Goal: Task Accomplishment & Management: Use online tool/utility

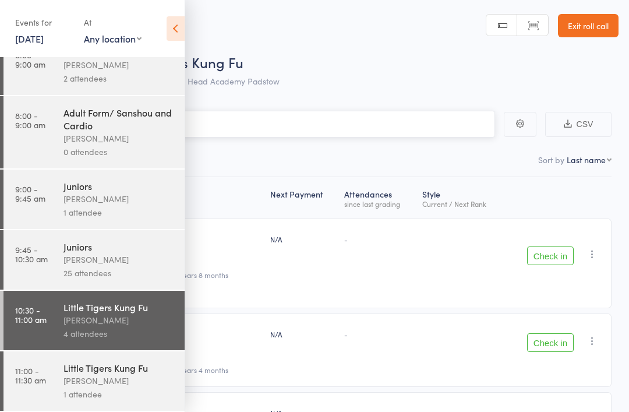
scroll to position [30, 0]
click at [139, 384] on div "James Agius" at bounding box center [118, 380] width 111 height 13
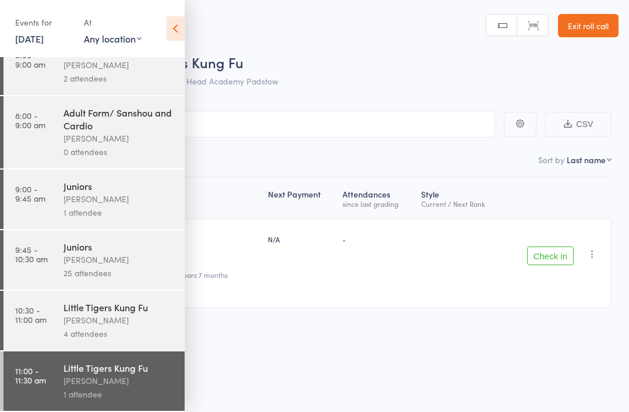
scroll to position [30, 0]
click at [290, 347] on div "Next Payment Atten­dances since last grading Style Current / Next Rank Leonardo…" at bounding box center [314, 268] width 594 height 183
click at [123, 309] on div "Little Tigers Kung Fu" at bounding box center [118, 307] width 111 height 13
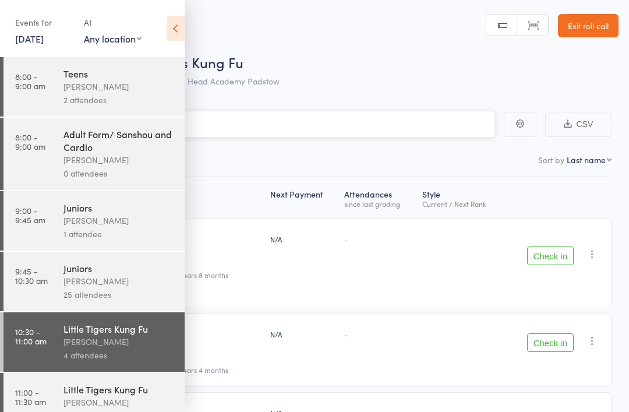
click at [287, 122] on input "search" at bounding box center [256, 124] width 478 height 27
click at [172, 28] on icon at bounding box center [176, 28] width 18 height 24
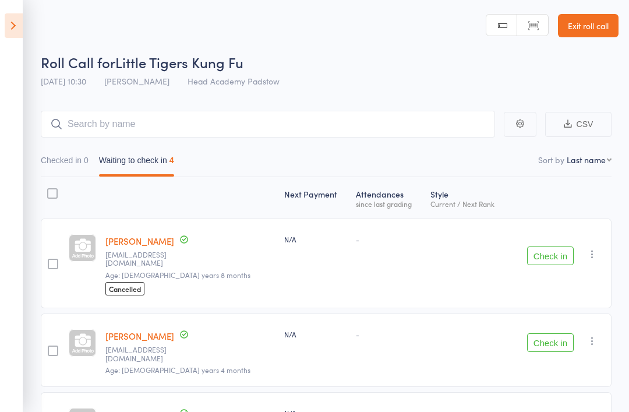
click at [556, 255] on button "Check in" at bounding box center [550, 255] width 47 height 19
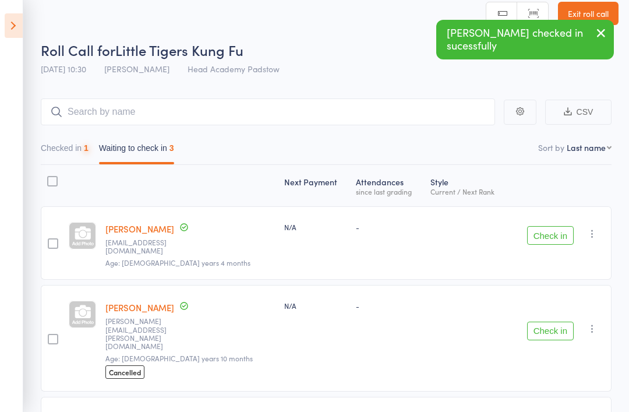
scroll to position [31, 0]
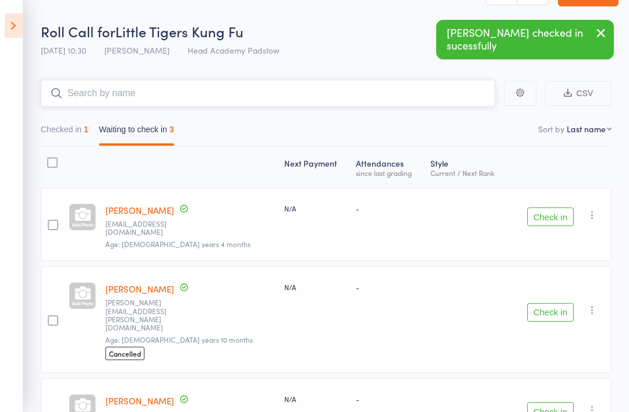
click at [280, 88] on input "search" at bounding box center [268, 93] width 454 height 27
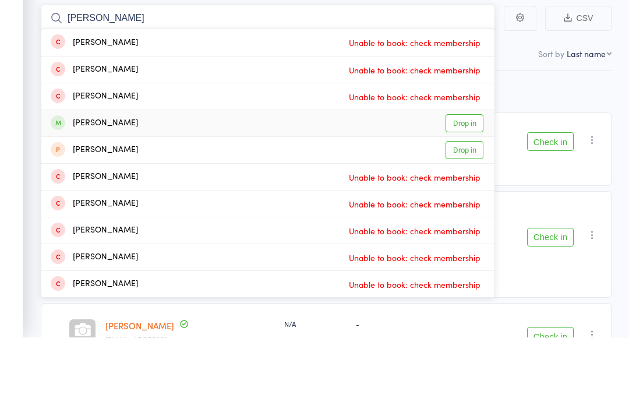
type input "Ali"
click at [460, 189] on link "Drop in" at bounding box center [465, 198] width 38 height 18
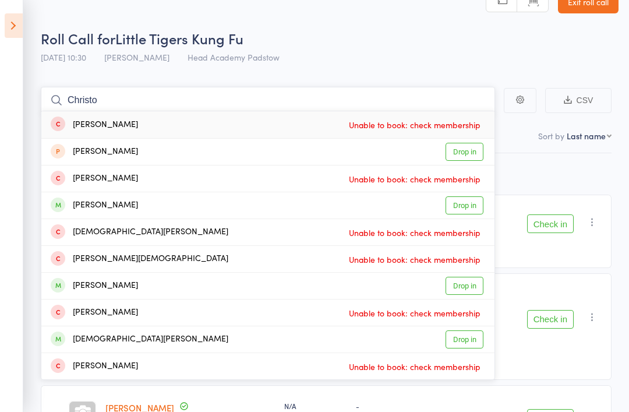
scroll to position [24, 0]
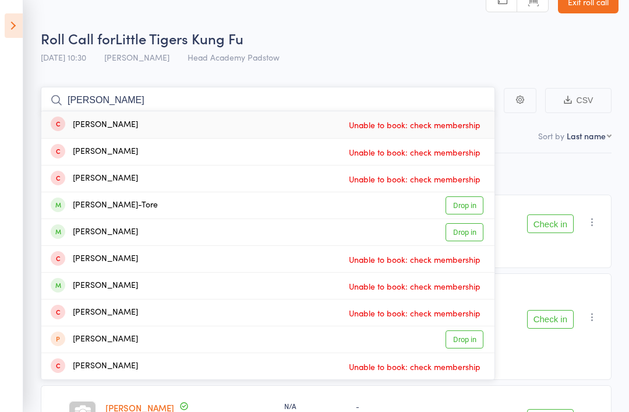
type input "Christopher"
click at [467, 206] on link "Drop in" at bounding box center [465, 205] width 38 height 18
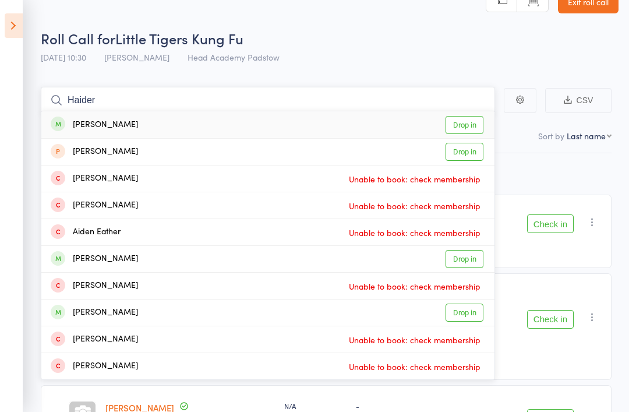
type input "Haider"
click at [469, 127] on link "Drop in" at bounding box center [465, 125] width 38 height 18
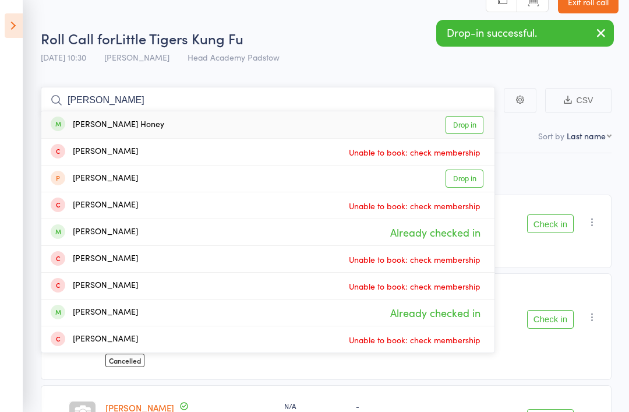
type input "Hazel"
click at [468, 126] on link "Drop in" at bounding box center [465, 125] width 38 height 18
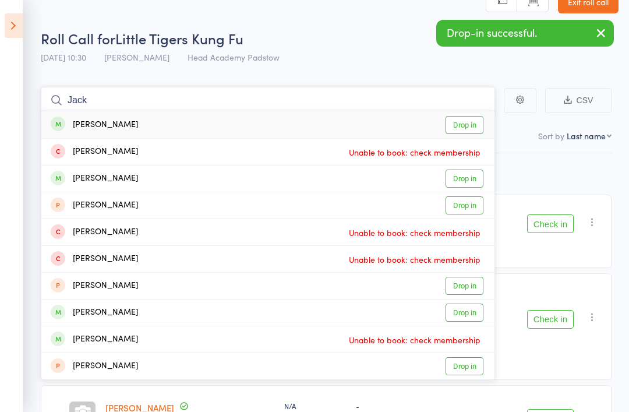
type input "Jack"
click at [225, 123] on div "Jack Black Drop in" at bounding box center [267, 124] width 453 height 27
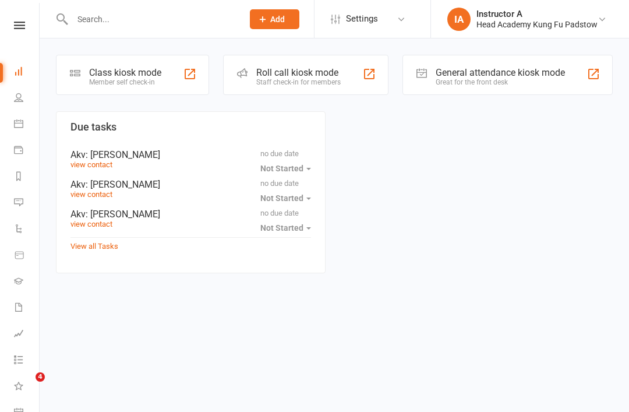
click at [304, 84] on div "Staff check-in for members" at bounding box center [298, 82] width 84 height 8
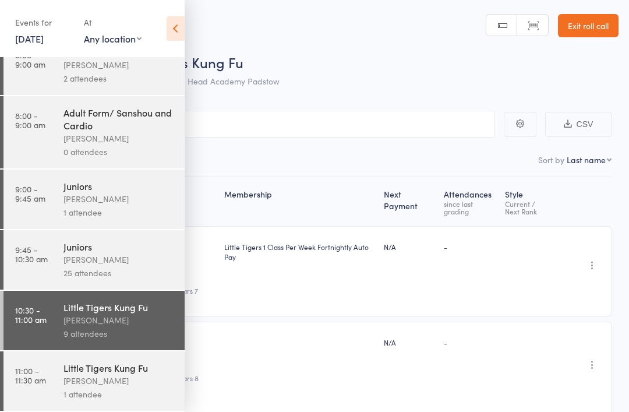
scroll to position [30, 0]
click at [183, 24] on icon at bounding box center [176, 28] width 18 height 24
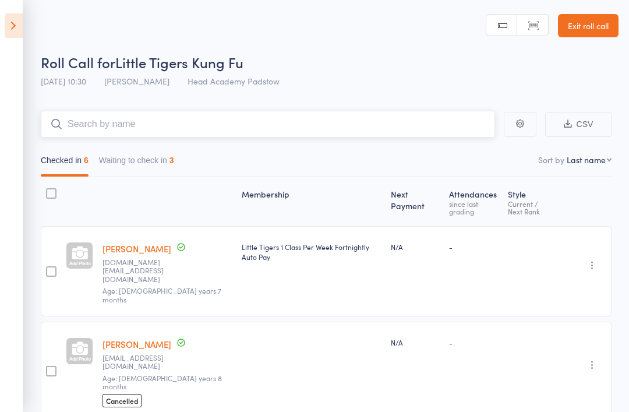
click at [246, 127] on input "search" at bounding box center [268, 124] width 454 height 27
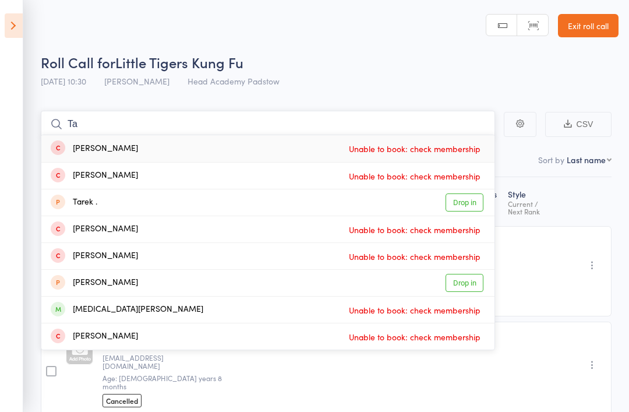
type input "T"
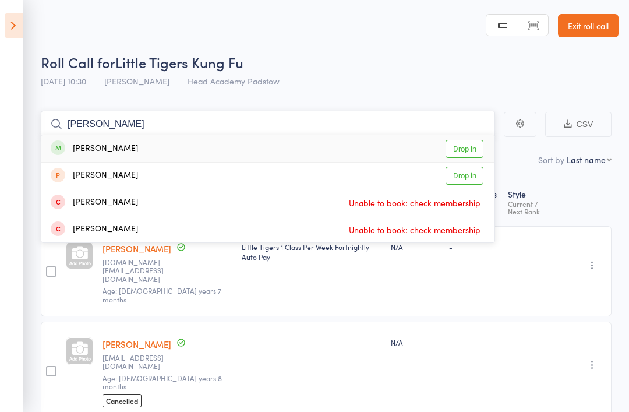
type input "[PERSON_NAME]"
click at [475, 149] on link "Drop in" at bounding box center [465, 149] width 38 height 18
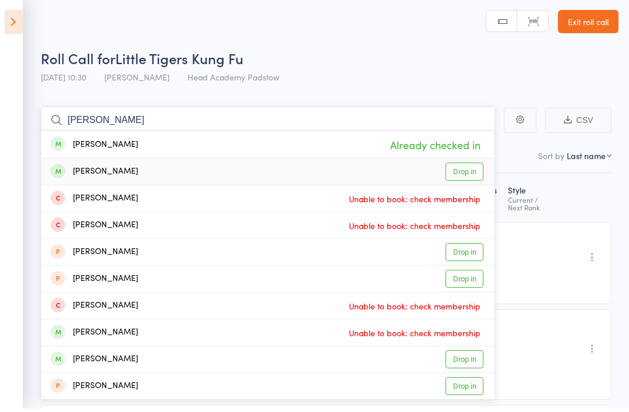
type input "[PERSON_NAME]"
click at [469, 172] on link "Drop in" at bounding box center [465, 176] width 38 height 18
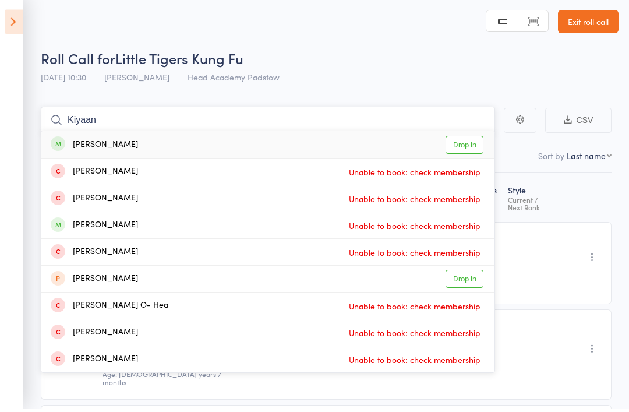
type input "Kiyaan"
click at [474, 146] on link "Drop in" at bounding box center [465, 149] width 38 height 18
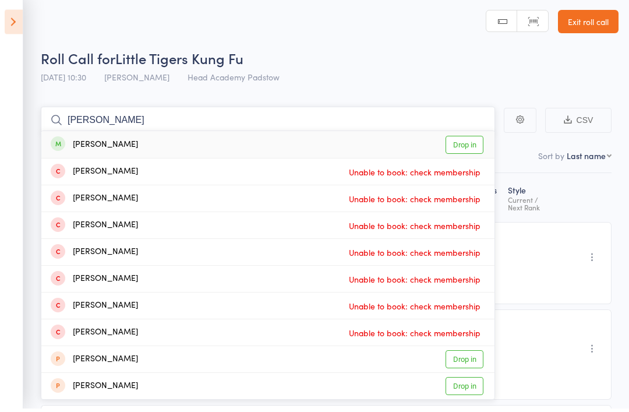
type input "Andreas"
click at [461, 147] on link "Drop in" at bounding box center [465, 149] width 38 height 18
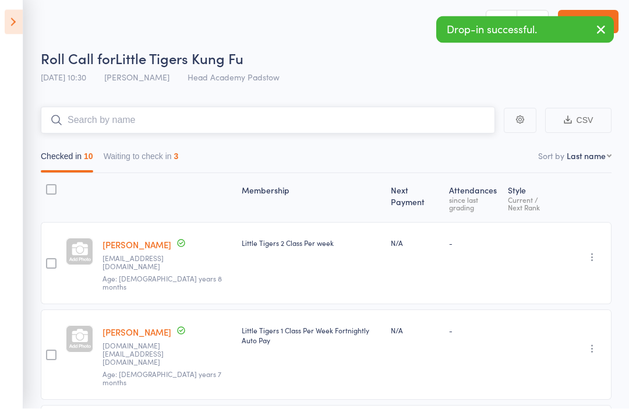
click at [158, 159] on button "Waiting to check in 3" at bounding box center [141, 163] width 75 height 27
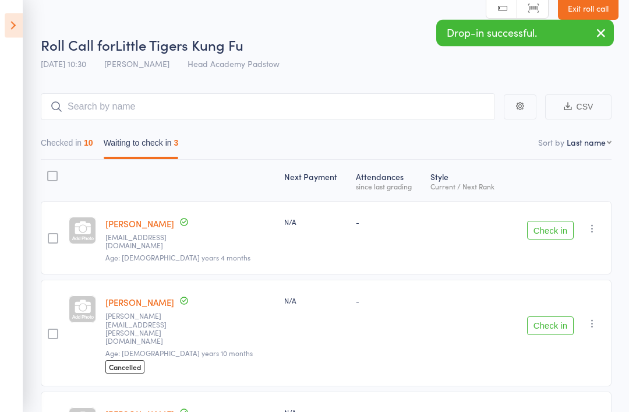
scroll to position [46, 0]
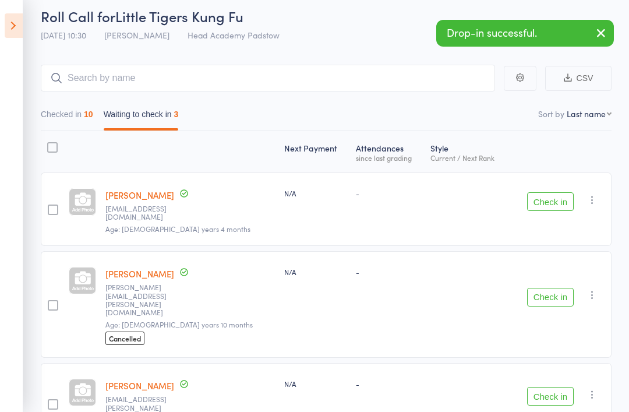
click at [550, 205] on button "Check in" at bounding box center [550, 201] width 47 height 19
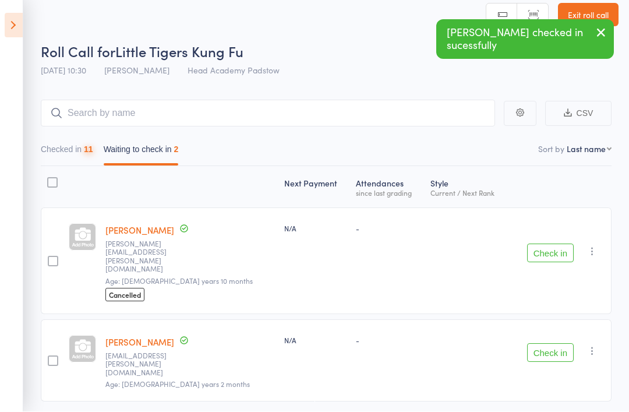
scroll to position [13, 0]
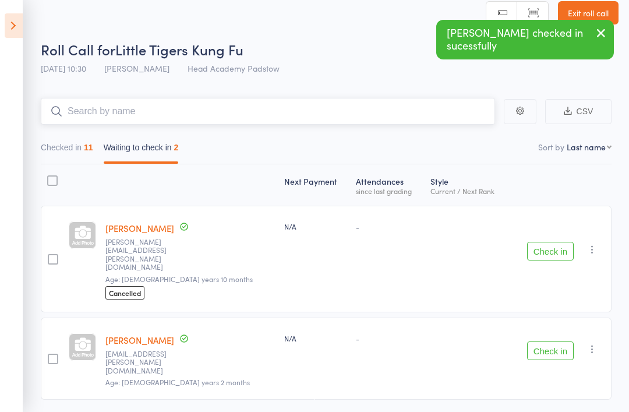
click at [256, 116] on input "search" at bounding box center [268, 111] width 454 height 27
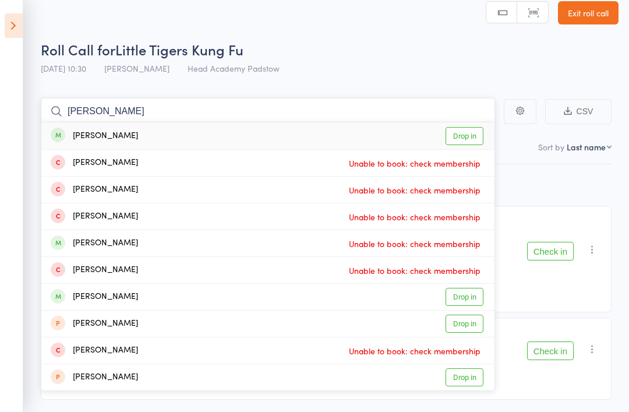
type input "Ethan nguy"
click at [468, 139] on link "Drop in" at bounding box center [465, 136] width 38 height 18
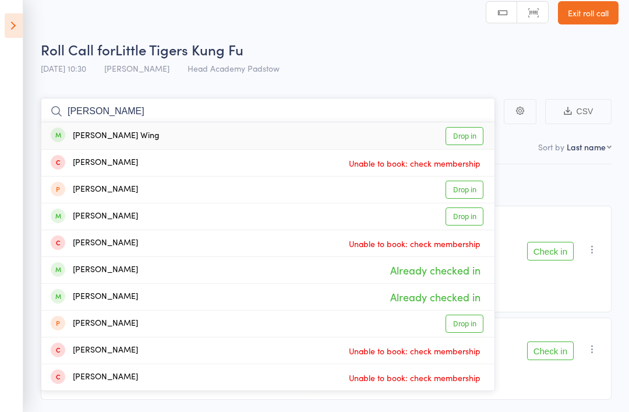
type input "Jackson"
click at [472, 135] on link "Drop in" at bounding box center [465, 136] width 38 height 18
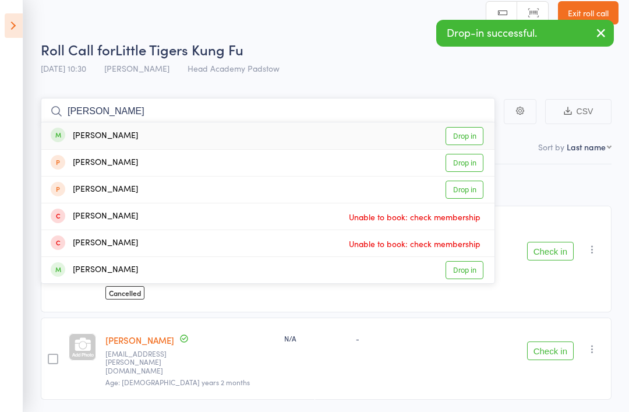
type input "Jennifer"
click at [467, 139] on link "Drop in" at bounding box center [465, 136] width 38 height 18
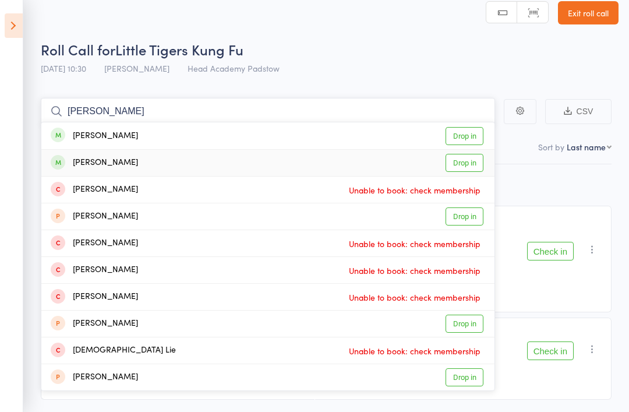
type input "Jesse"
click at [472, 162] on link "Drop in" at bounding box center [465, 163] width 38 height 18
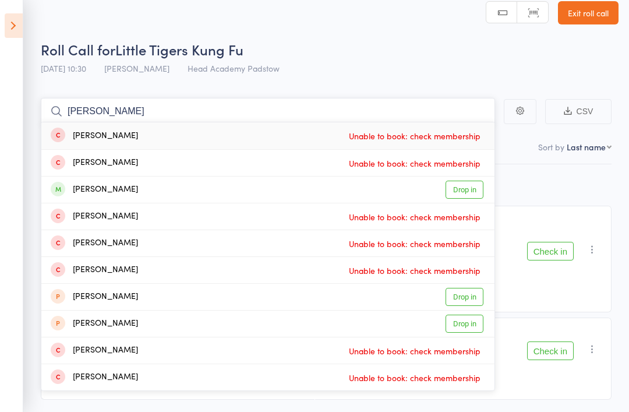
type input "Mohammad"
click at [473, 192] on link "Drop in" at bounding box center [465, 190] width 38 height 18
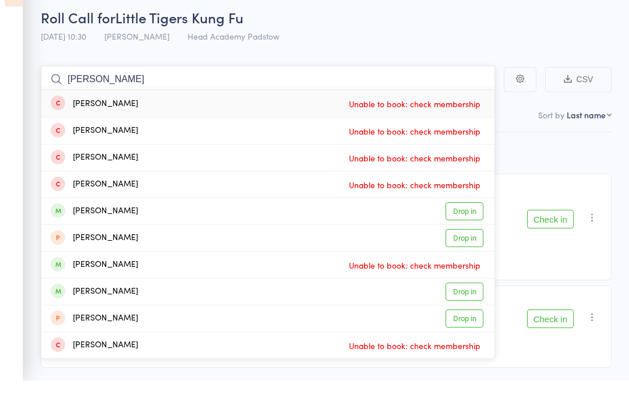
type input "Chloe"
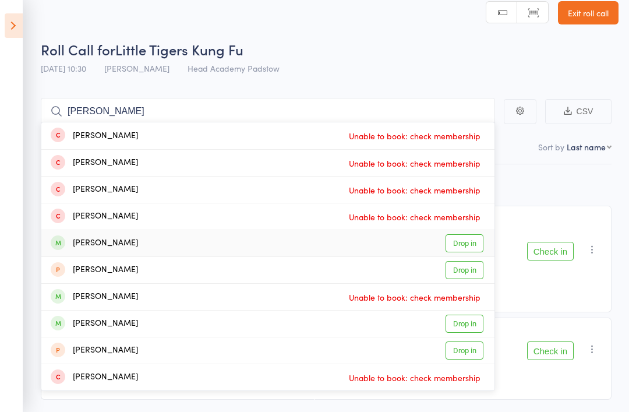
click at [469, 245] on link "Drop in" at bounding box center [465, 243] width 38 height 18
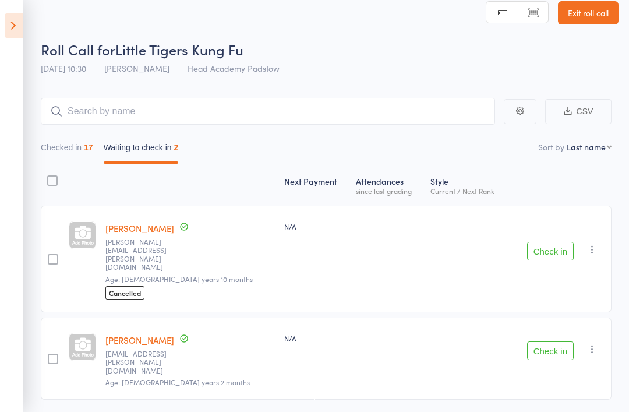
click at [92, 149] on div "17" at bounding box center [88, 147] width 9 height 9
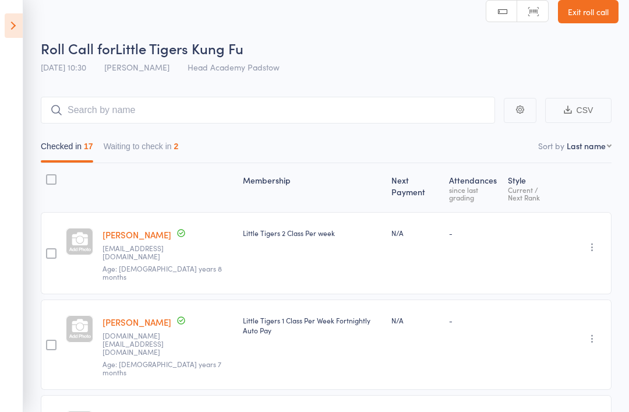
scroll to position [0, 0]
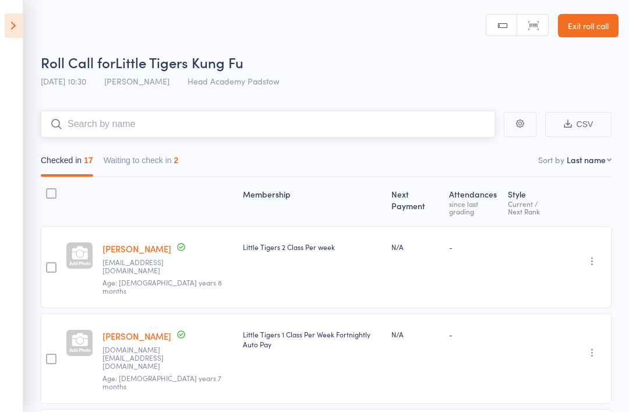
click at [247, 125] on input "search" at bounding box center [268, 124] width 454 height 27
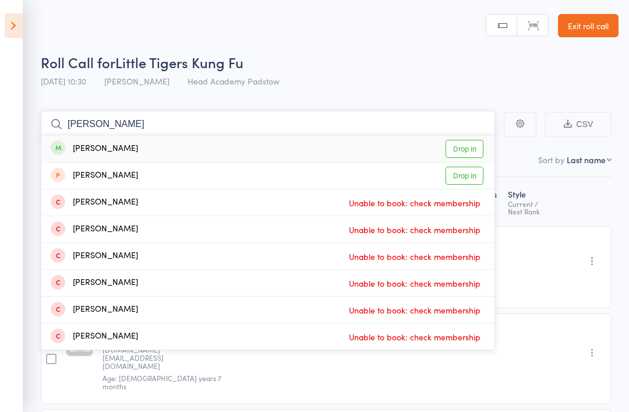
type input "Henrique"
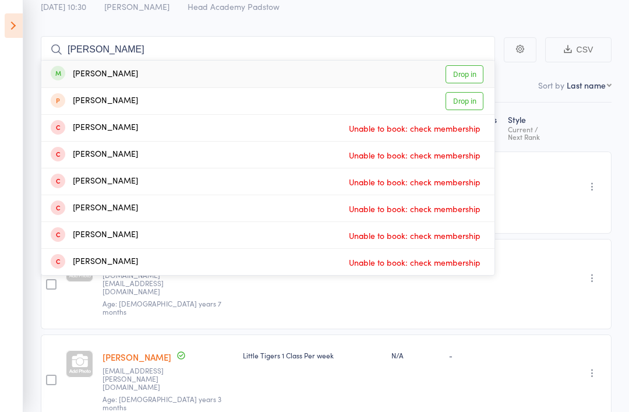
click at [464, 76] on link "Drop in" at bounding box center [465, 74] width 38 height 18
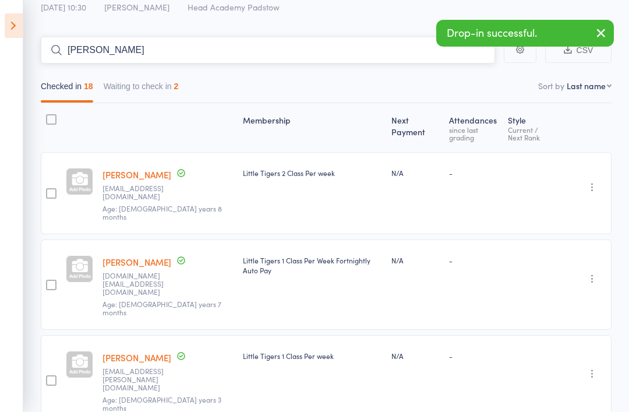
type input "Nasser"
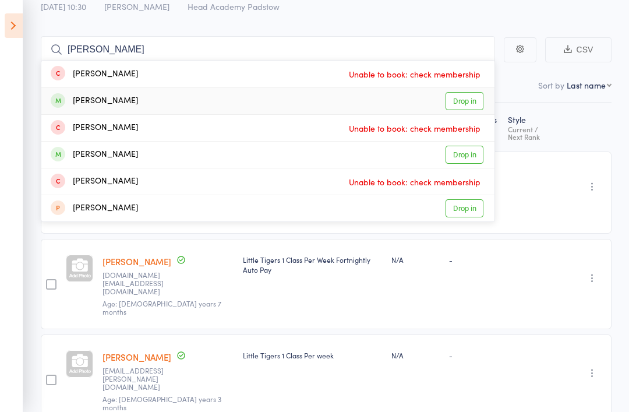
click at [468, 104] on link "Drop in" at bounding box center [465, 101] width 38 height 18
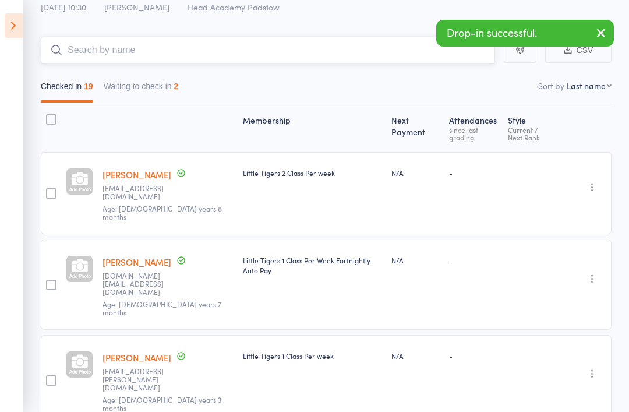
type input "T"
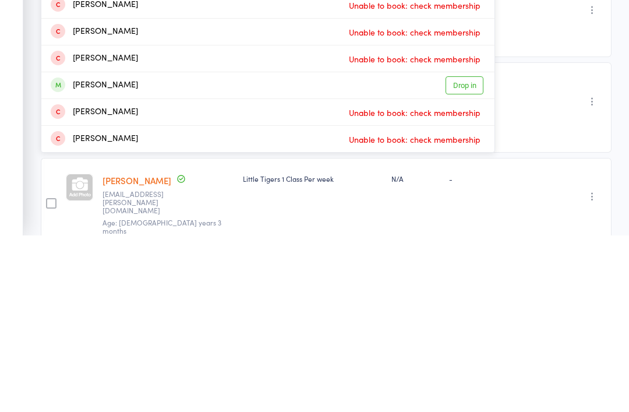
type input "Joshua"
click at [461, 253] on link "Drop in" at bounding box center [465, 262] width 38 height 18
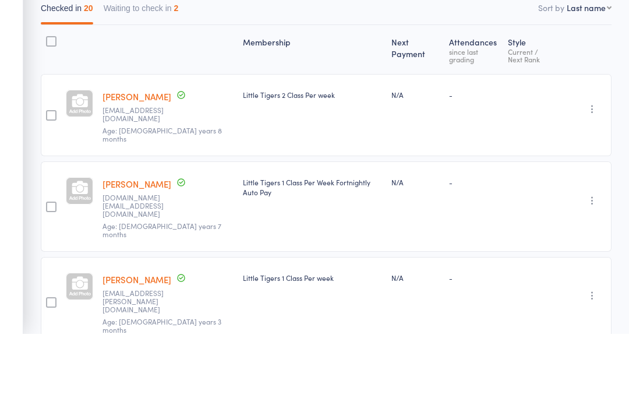
scroll to position [0, 0]
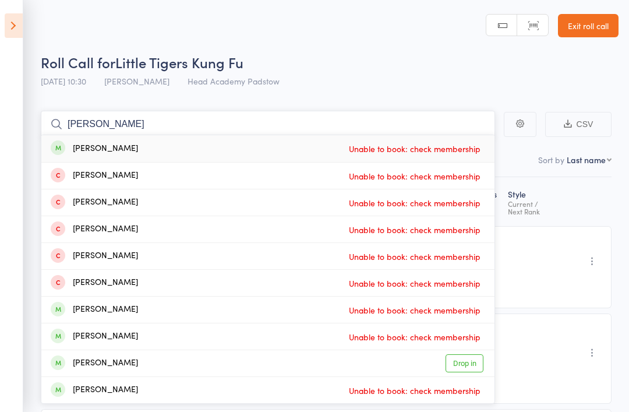
type input "Lucas"
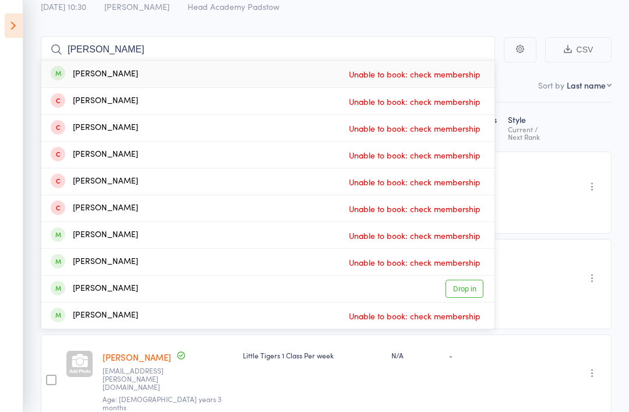
click at [465, 290] on link "Drop in" at bounding box center [465, 289] width 38 height 18
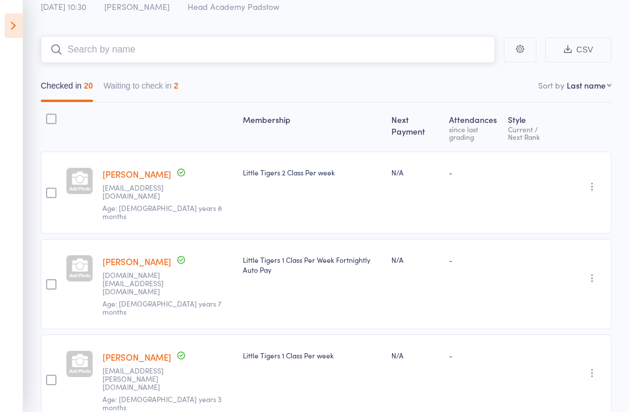
scroll to position [74, 0]
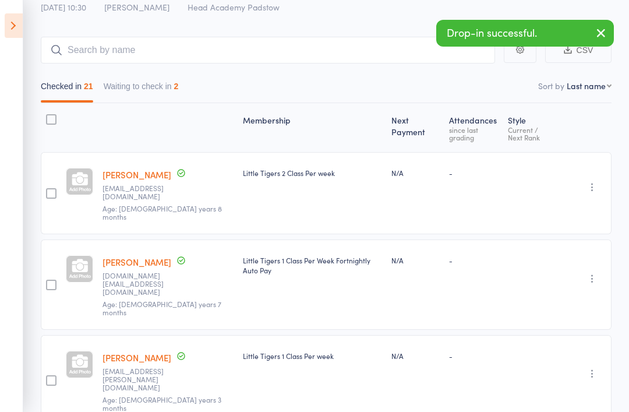
click at [600, 43] on button "button" at bounding box center [601, 33] width 26 height 27
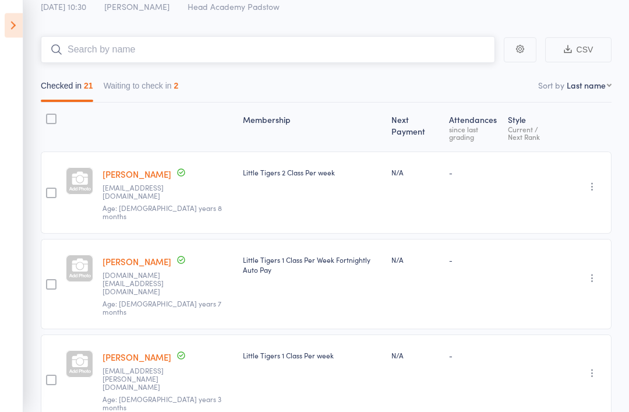
click at [306, 44] on input "search" at bounding box center [268, 50] width 454 height 27
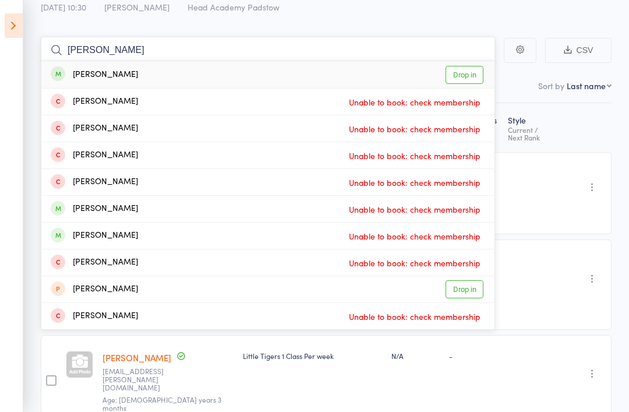
type input "Ryan s"
click at [472, 77] on link "Drop in" at bounding box center [465, 75] width 38 height 18
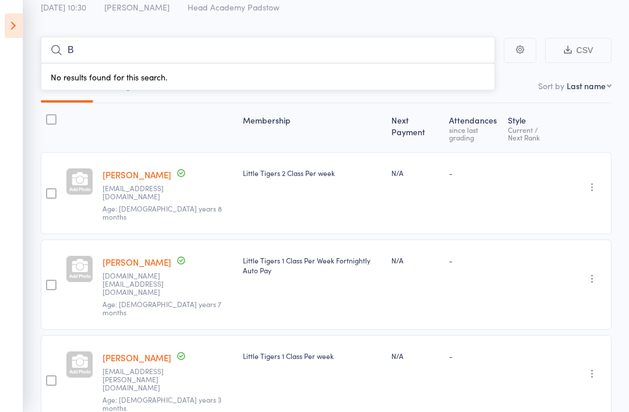
type input "B"
click at [177, 123] on div at bounding box center [168, 127] width 140 height 38
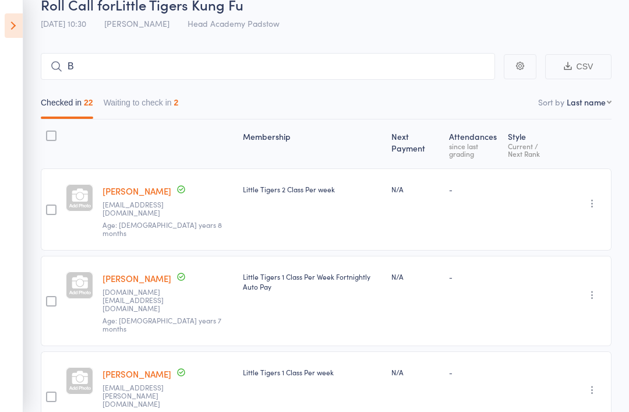
click at [161, 92] on button "Waiting to check in 2" at bounding box center [141, 105] width 75 height 27
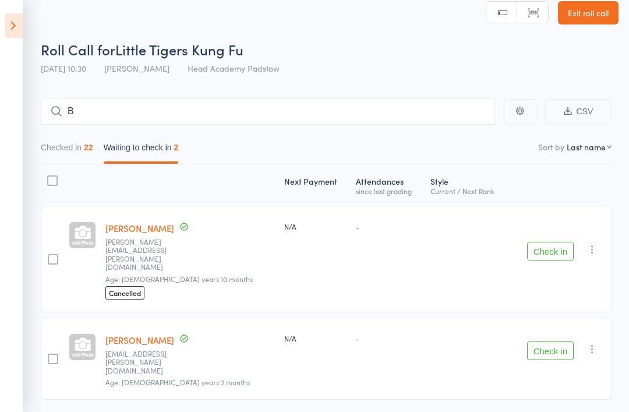
click at [553, 341] on button "Check in" at bounding box center [550, 350] width 47 height 19
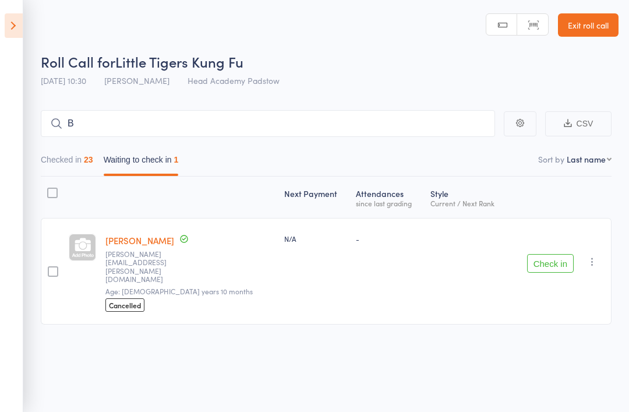
click at [597, 24] on link "Exit roll call" at bounding box center [588, 24] width 61 height 23
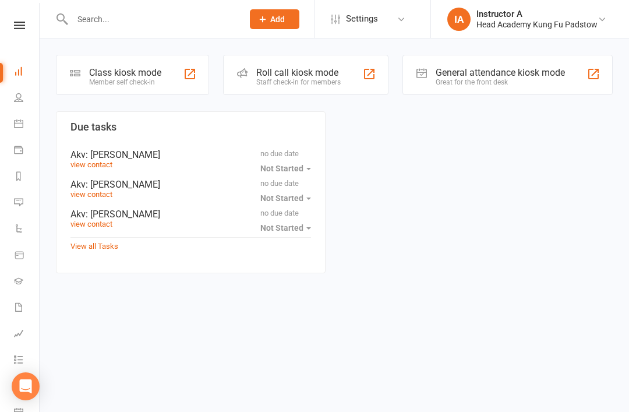
click at [157, 15] on input "text" at bounding box center [152, 19] width 166 height 16
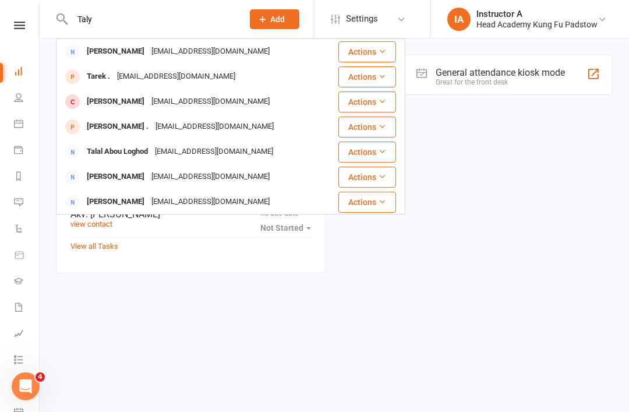
type input "Taly"
click at [224, 101] on div "[EMAIL_ADDRESS][DOMAIN_NAME]" at bounding box center [210, 101] width 125 height 17
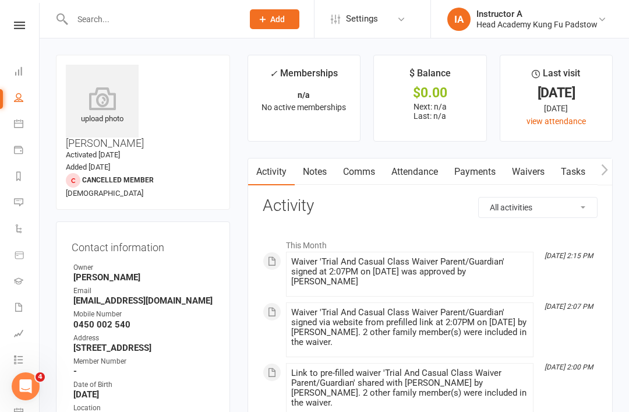
click at [414, 175] on link "Attendance" at bounding box center [414, 171] width 63 height 27
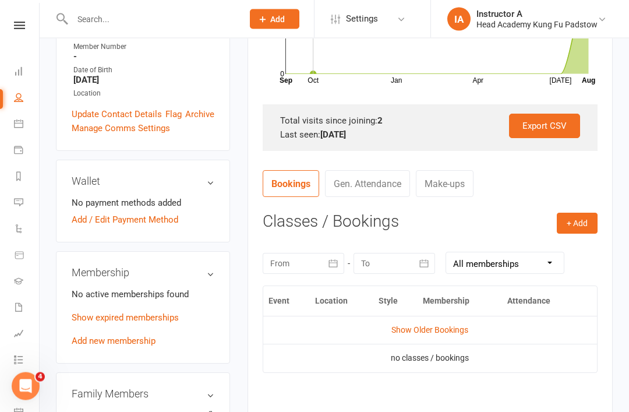
click at [592, 225] on button "+ Add" at bounding box center [577, 223] width 41 height 21
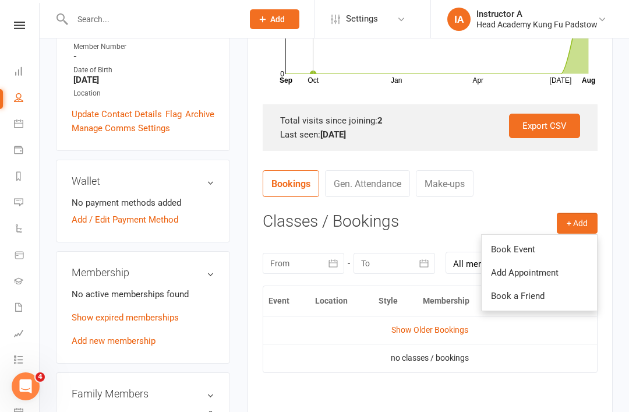
click at [543, 249] on link "Book Event" at bounding box center [539, 249] width 115 height 23
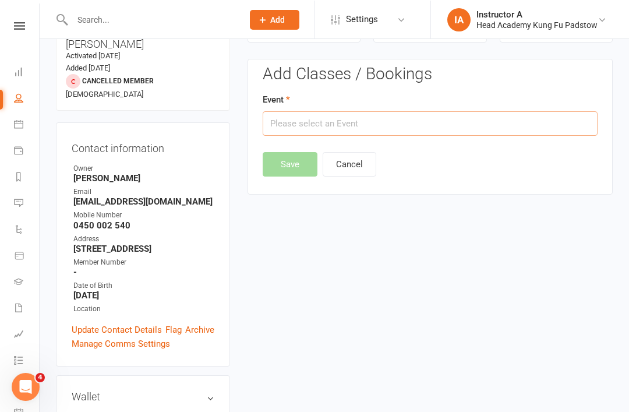
click at [472, 114] on input "text" at bounding box center [430, 123] width 335 height 24
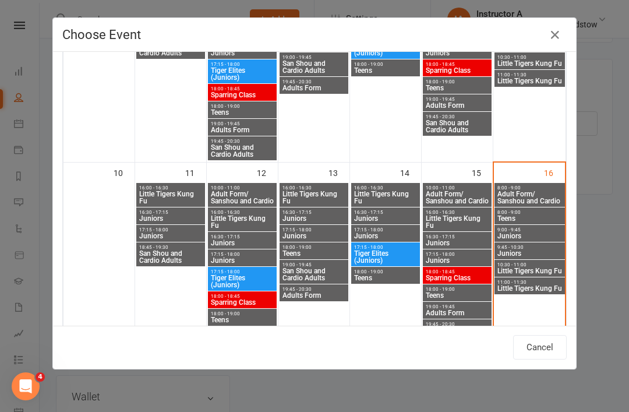
scroll to position [386, 0]
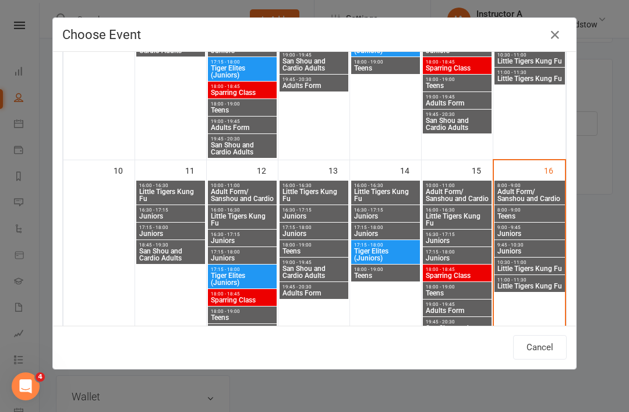
click at [550, 271] on span "Little Tigers Kung Fu" at bounding box center [530, 268] width 66 height 7
type input "Little Tigers Kung Fu - Aug 16, 2025 10:30:00 AM"
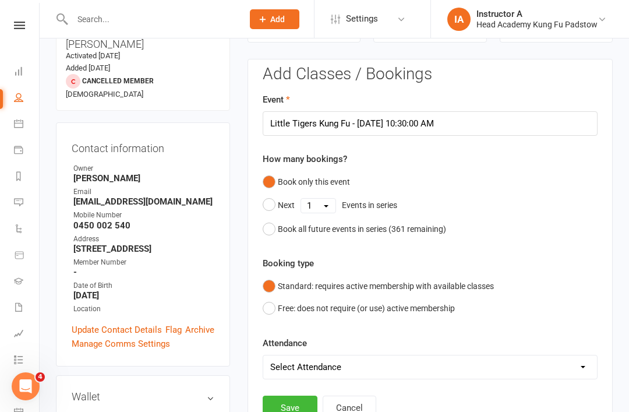
click at [358, 305] on button "Free: does not require (or use) active membership" at bounding box center [359, 308] width 192 height 22
click at [304, 407] on button "Save" at bounding box center [290, 407] width 55 height 24
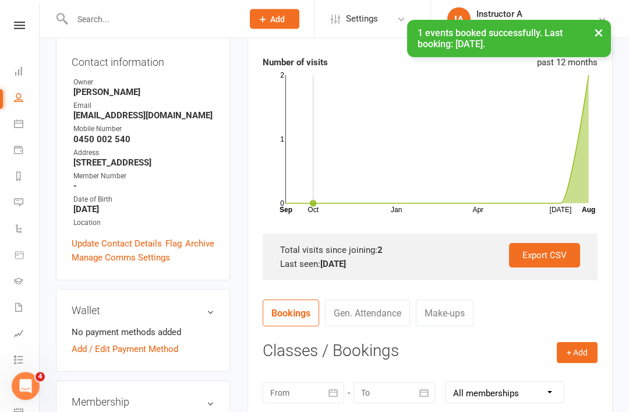
click at [586, 352] on button "+ Add" at bounding box center [577, 352] width 41 height 21
click at [550, 378] on link "Book Event" at bounding box center [539, 378] width 115 height 23
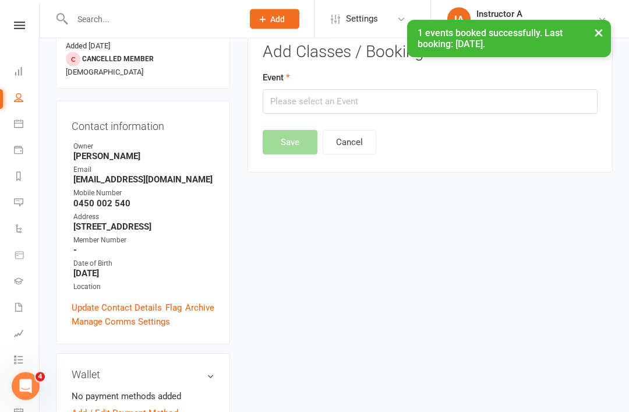
scroll to position [99, 0]
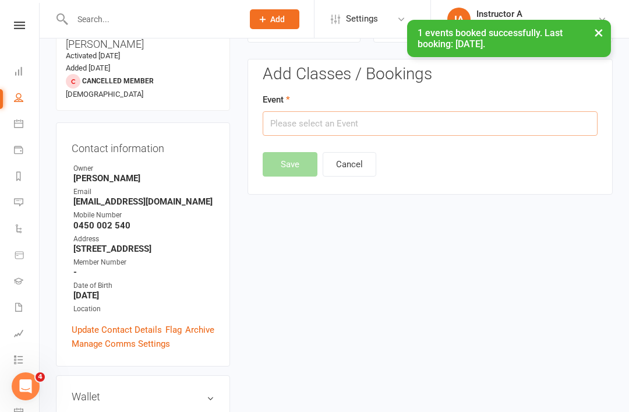
click at [448, 119] on input "text" at bounding box center [430, 123] width 335 height 24
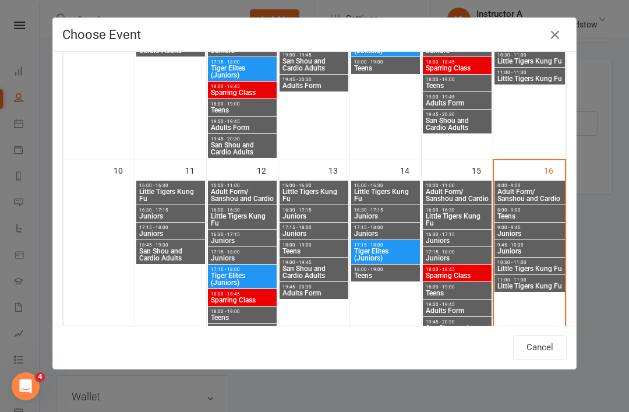
scroll to position [385, 0]
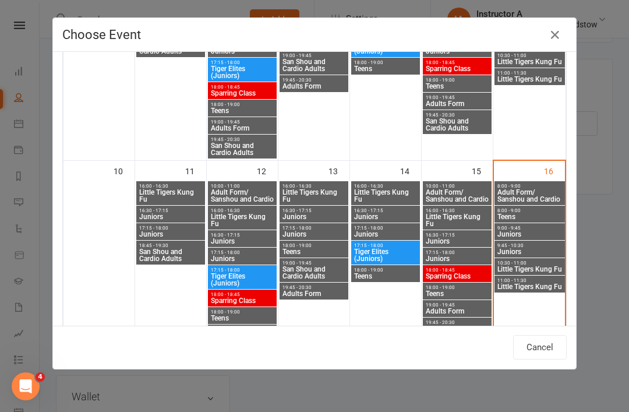
click at [547, 287] on span "Little Tigers Kung Fu" at bounding box center [530, 286] width 66 height 7
type input "Little Tigers Kung Fu - Aug 16, 2025 11:00:00 AM"
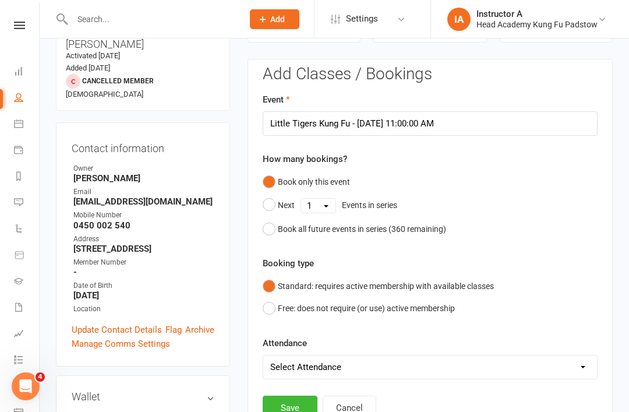
click at [291, 308] on button "Free: does not require (or use) active membership" at bounding box center [359, 308] width 192 height 22
click at [300, 405] on button "Save" at bounding box center [290, 407] width 55 height 24
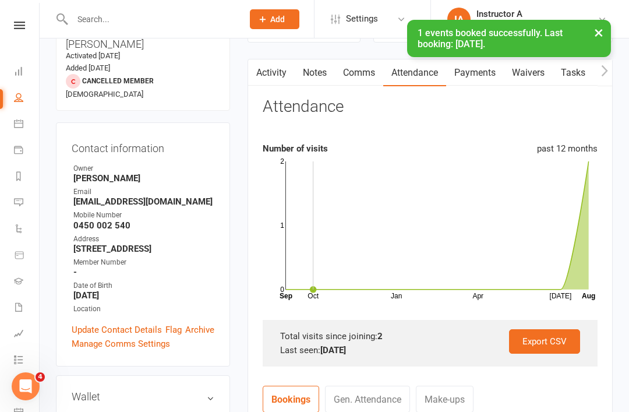
click at [22, 125] on icon at bounding box center [18, 123] width 9 height 9
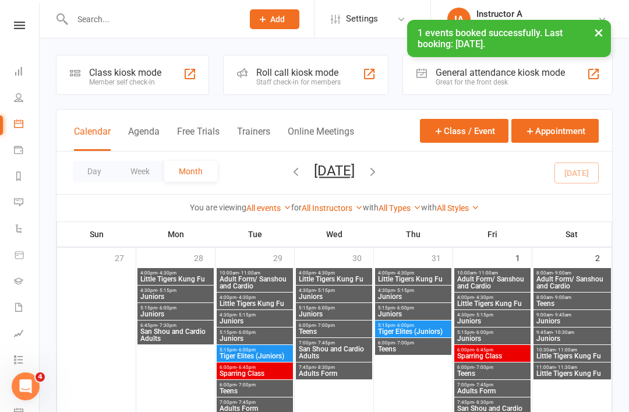
click at [313, 79] on div "Staff check-in for members" at bounding box center [298, 82] width 84 height 8
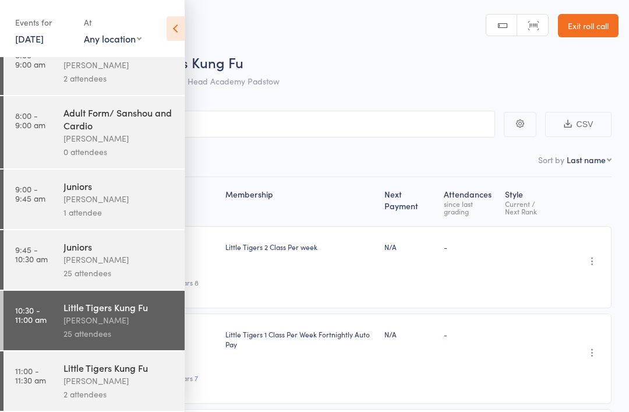
scroll to position [30, 0]
click at [169, 29] on icon at bounding box center [176, 28] width 18 height 24
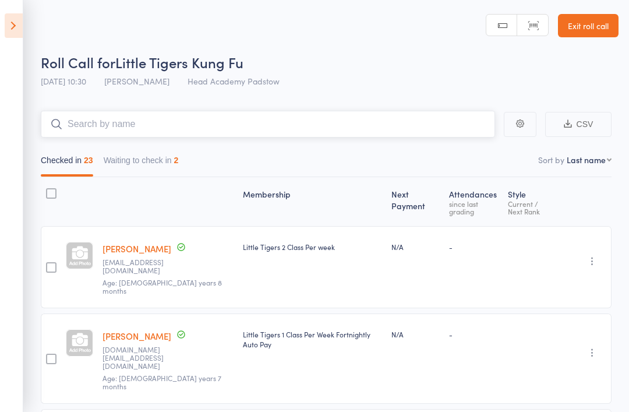
click at [250, 125] on input "search" at bounding box center [268, 124] width 454 height 27
click at [352, 61] on div "Roll Call for Little Tigers Kung Fu" at bounding box center [330, 61] width 578 height 19
click at [164, 165] on button "Waiting to check in 2" at bounding box center [141, 163] width 75 height 27
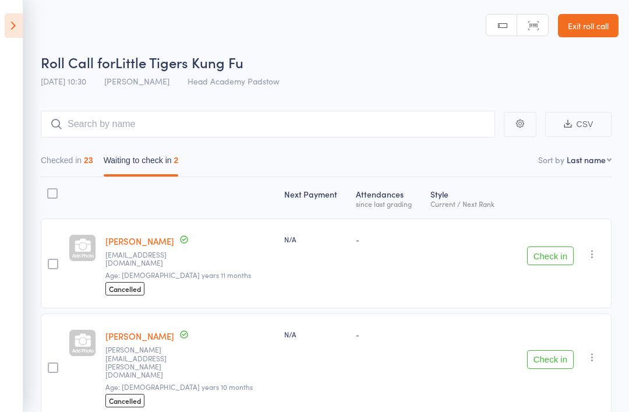
click at [545, 256] on button "Check in" at bounding box center [550, 255] width 47 height 19
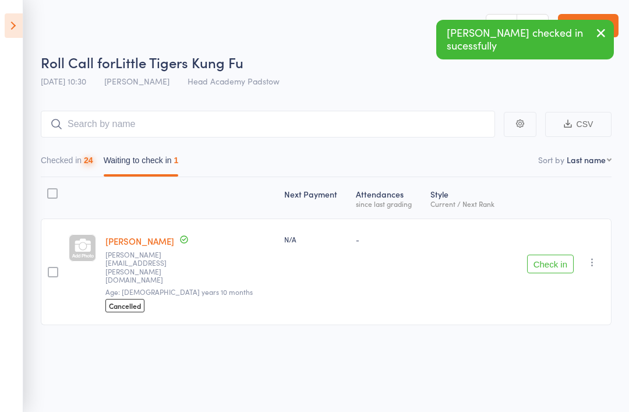
click at [84, 162] on button "Checked in 24" at bounding box center [67, 163] width 52 height 27
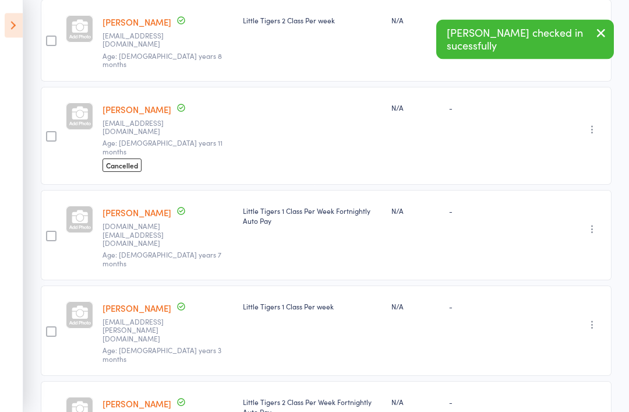
click at [590, 224] on icon "button" at bounding box center [592, 230] width 12 height 12
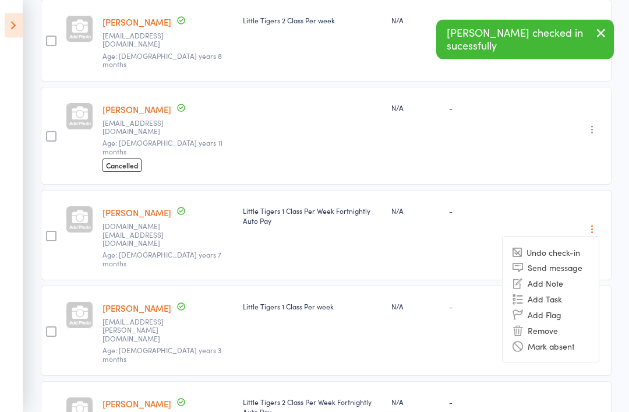
scroll to position [227, 0]
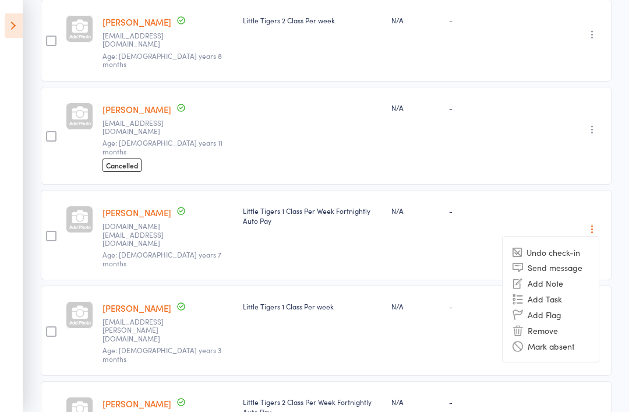
click at [561, 322] on li "Remove" at bounding box center [551, 330] width 96 height 16
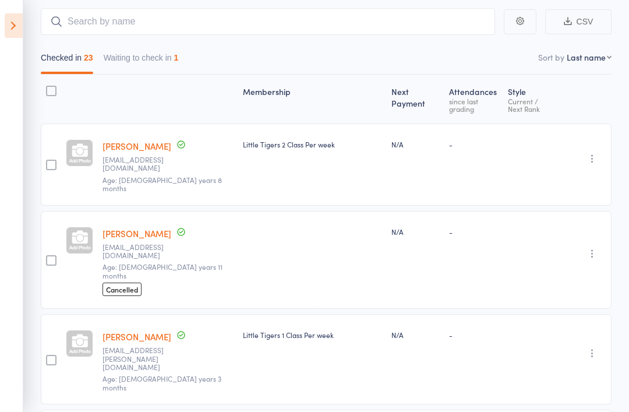
scroll to position [0, 0]
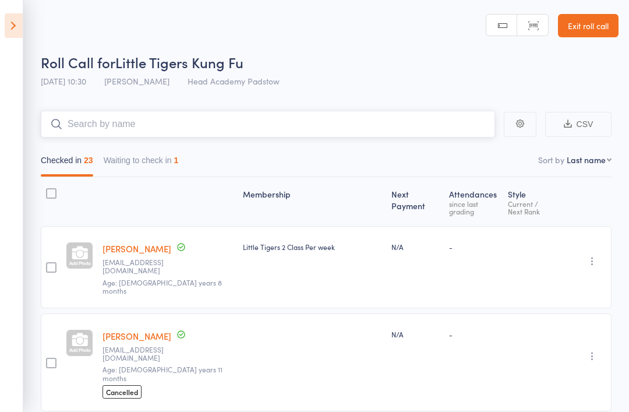
click at [188, 126] on input "search" at bounding box center [268, 124] width 454 height 27
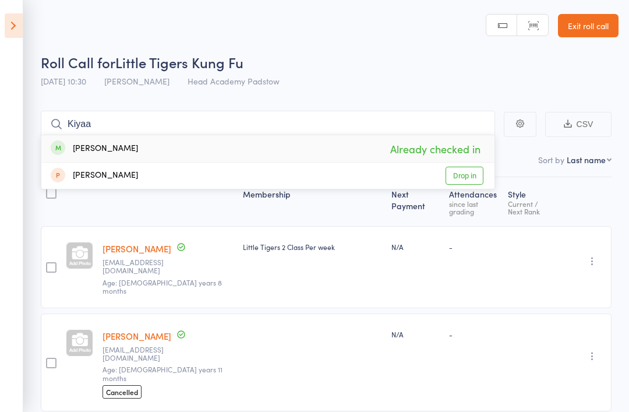
click at [396, 69] on div "Roll Call for Little Tigers Kung Fu" at bounding box center [330, 61] width 578 height 19
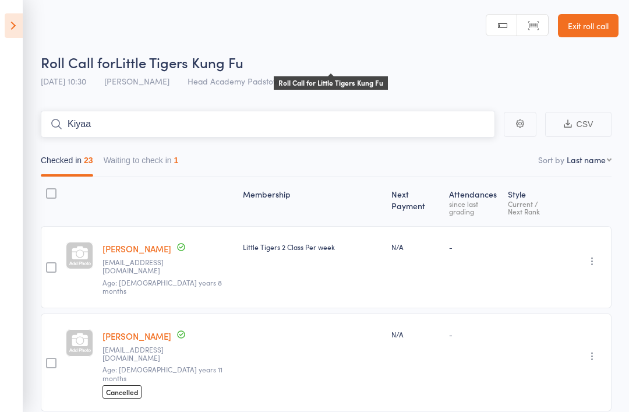
click at [224, 123] on input "Kiyaa" at bounding box center [268, 124] width 454 height 27
type input "K"
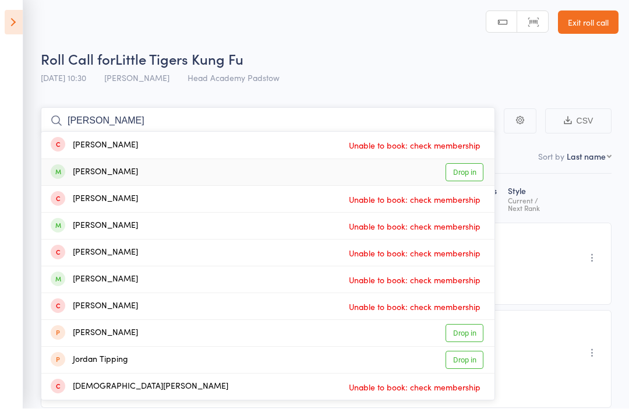
type input "[PERSON_NAME]"
click at [470, 174] on link "Drop in" at bounding box center [465, 176] width 38 height 18
